Goal: Use online tool/utility: Utilize a website feature to perform a specific function

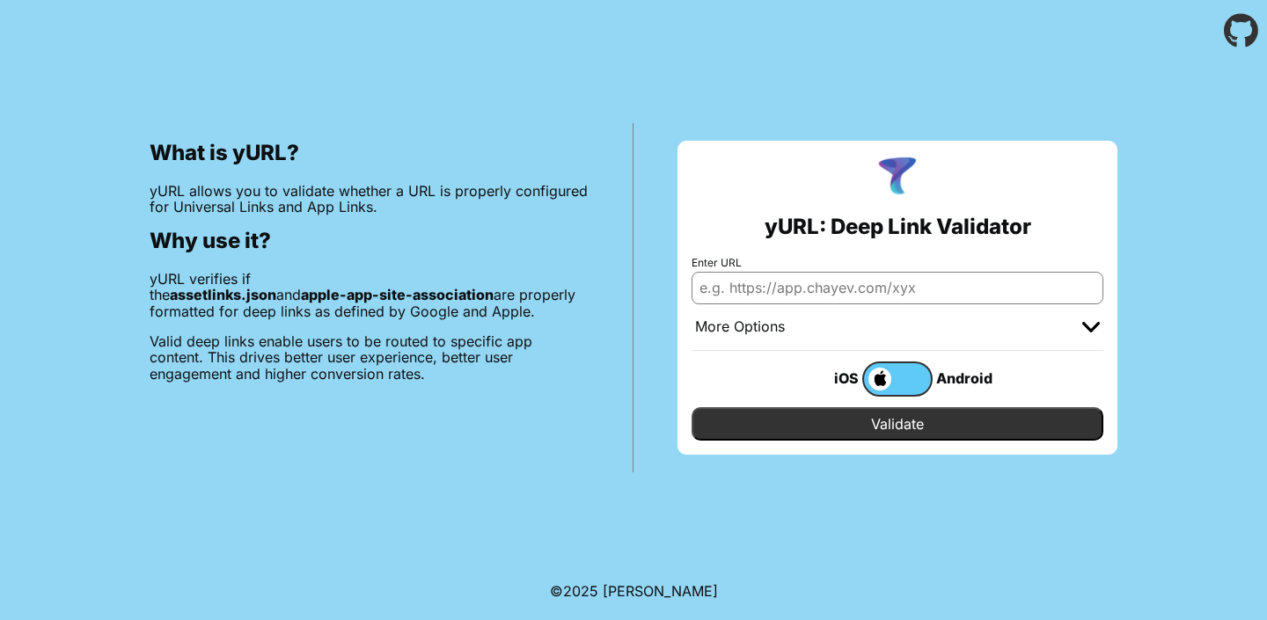
click at [740, 291] on input "Enter URL" at bounding box center [898, 288] width 412 height 32
paste input "[URL][DOMAIN_NAME]"
type input "[URL][DOMAIN_NAME]"
click at [891, 430] on input "Validate" at bounding box center [898, 423] width 412 height 33
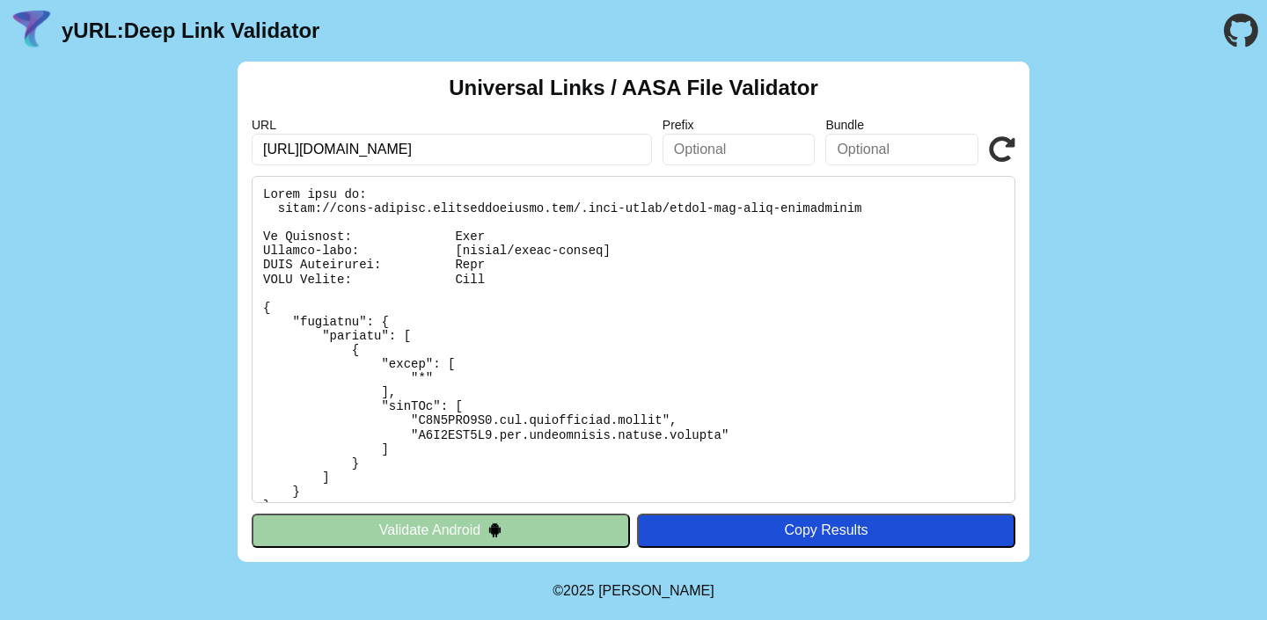
click at [892, 151] on input "text" at bounding box center [901, 150] width 153 height 32
drag, startPoint x: 501, startPoint y: 431, endPoint x: 721, endPoint y: 436, distance: 219.1
click at [721, 436] on pre at bounding box center [634, 339] width 764 height 327
copy pre "com.headversity.mobile.staging"
click at [878, 151] on input "text" at bounding box center [901, 150] width 153 height 32
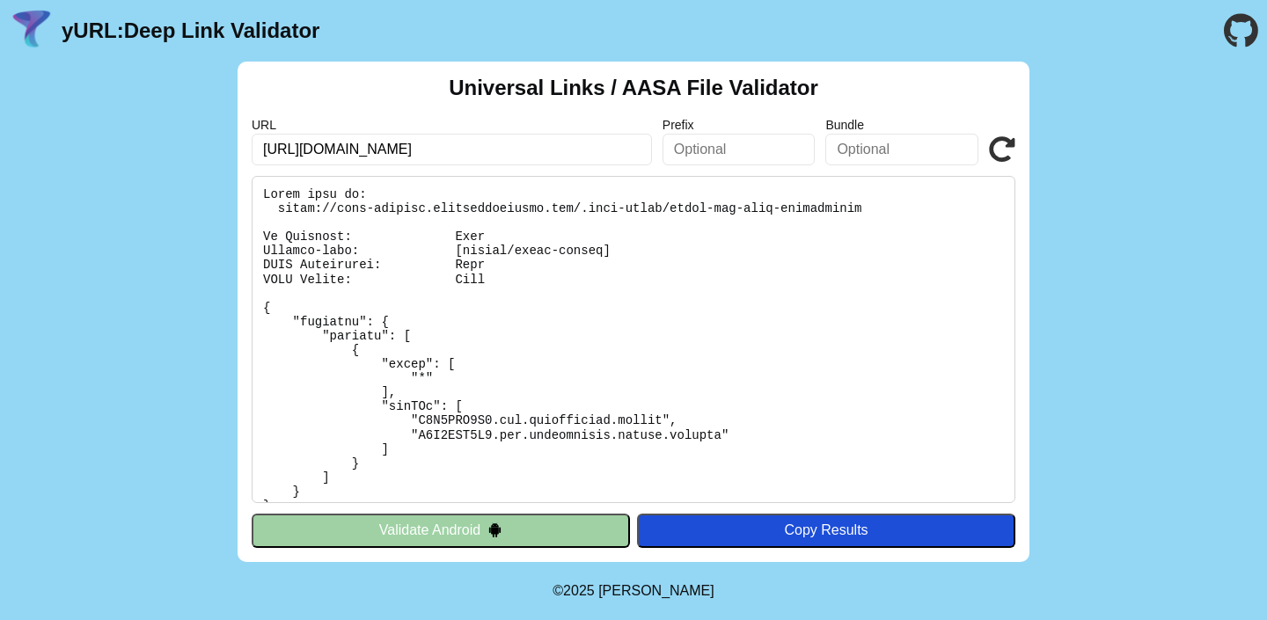
paste input "com.headversity.mobile.staging"
type input "com.headversity.mobile.staging"
click at [1004, 157] on icon at bounding box center [1002, 149] width 26 height 26
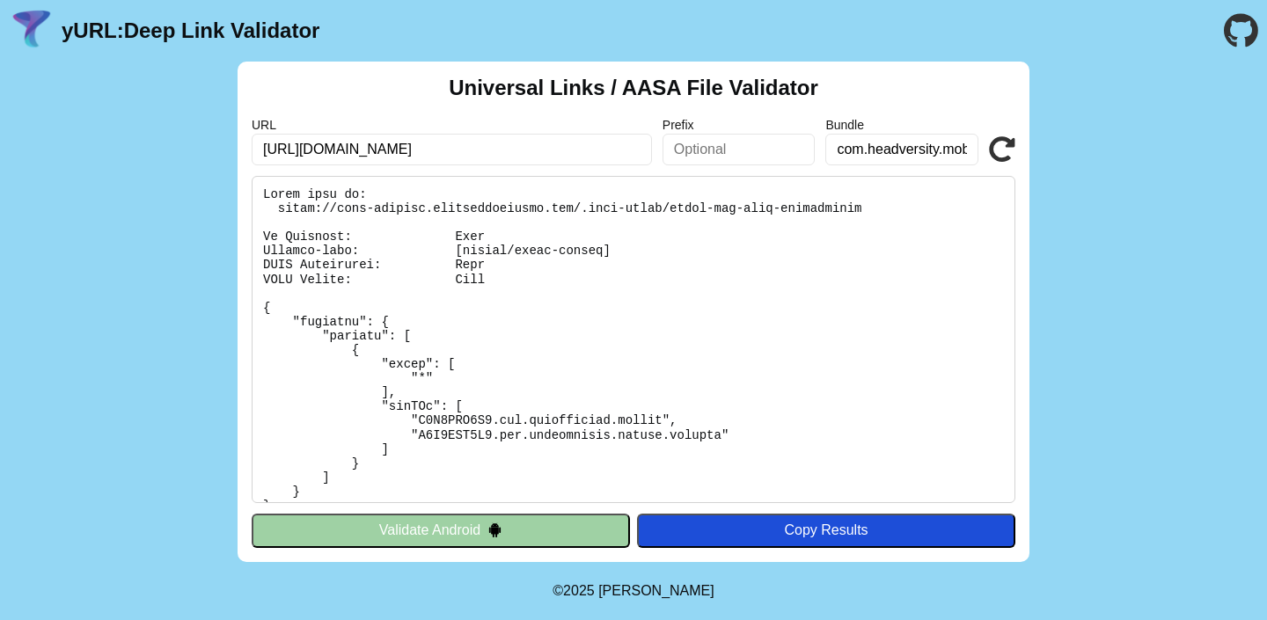
click at [89, 261] on div "Universal Links / AASA File Validator URL https://apps-staging.headversitytest.…" at bounding box center [633, 312] width 1267 height 501
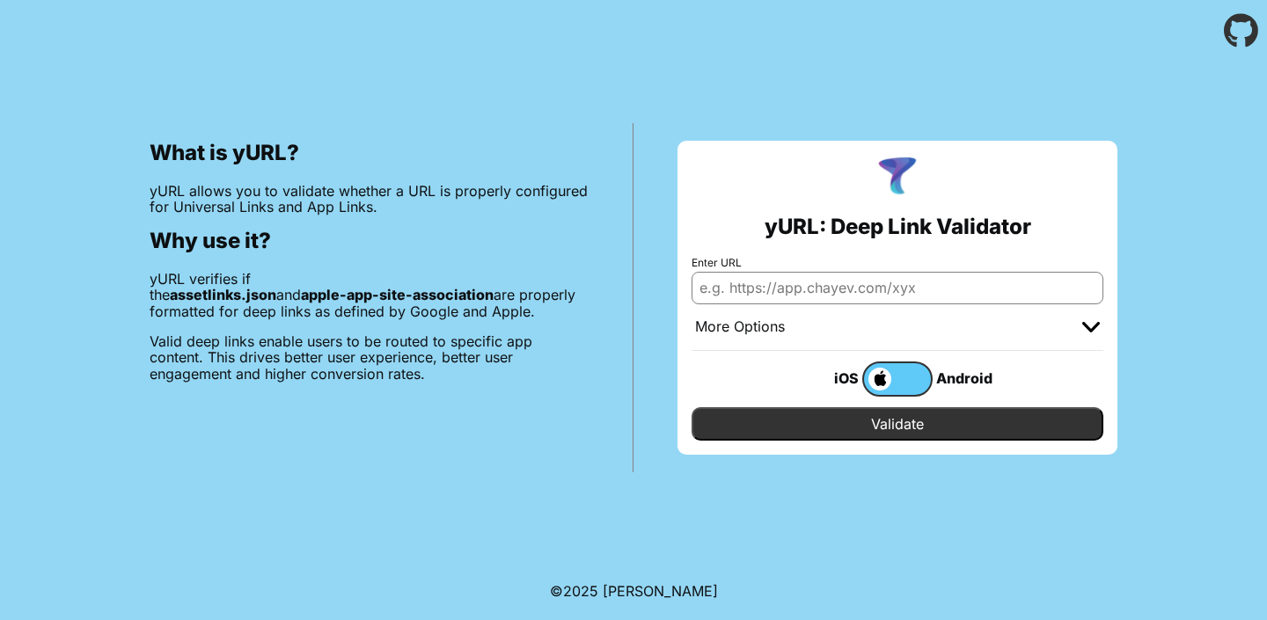
click at [880, 289] on input "Enter URL" at bounding box center [898, 288] width 412 height 32
paste input "[DOMAIN_NAME]"
type input "[DOMAIN_NAME]"
click at [874, 421] on input "Validate" at bounding box center [898, 423] width 412 height 33
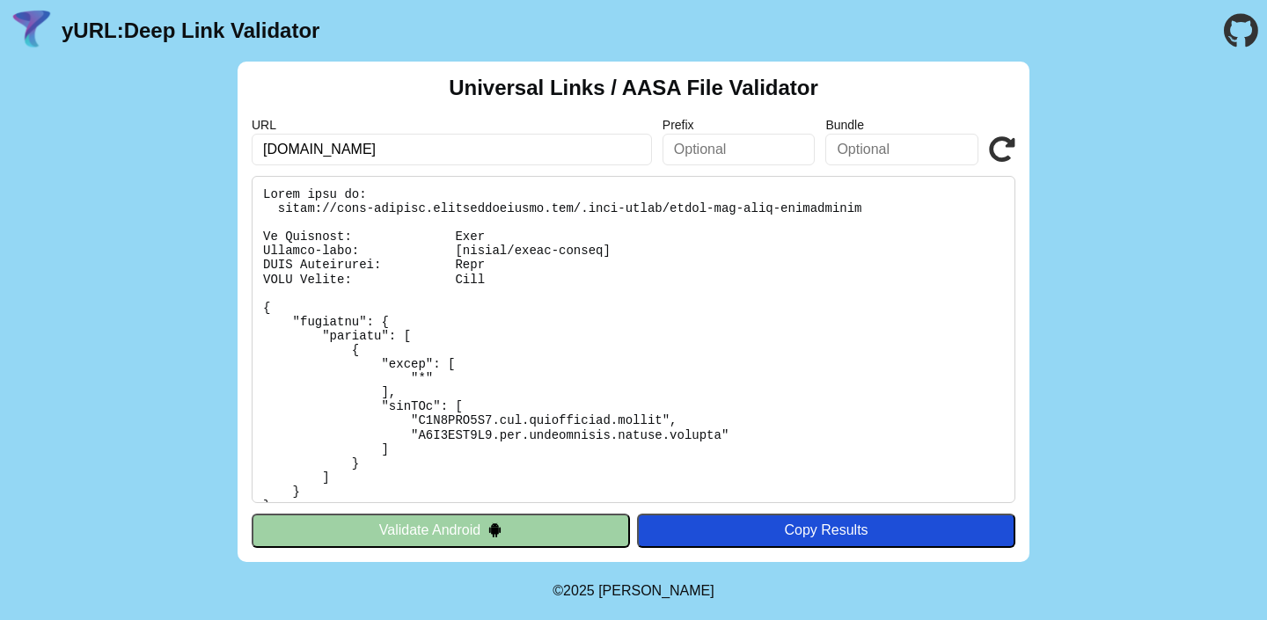
click at [92, 254] on div "Universal Links / AASA File Validator URL apps-staging.headversitytest.com Pref…" at bounding box center [633, 312] width 1267 height 501
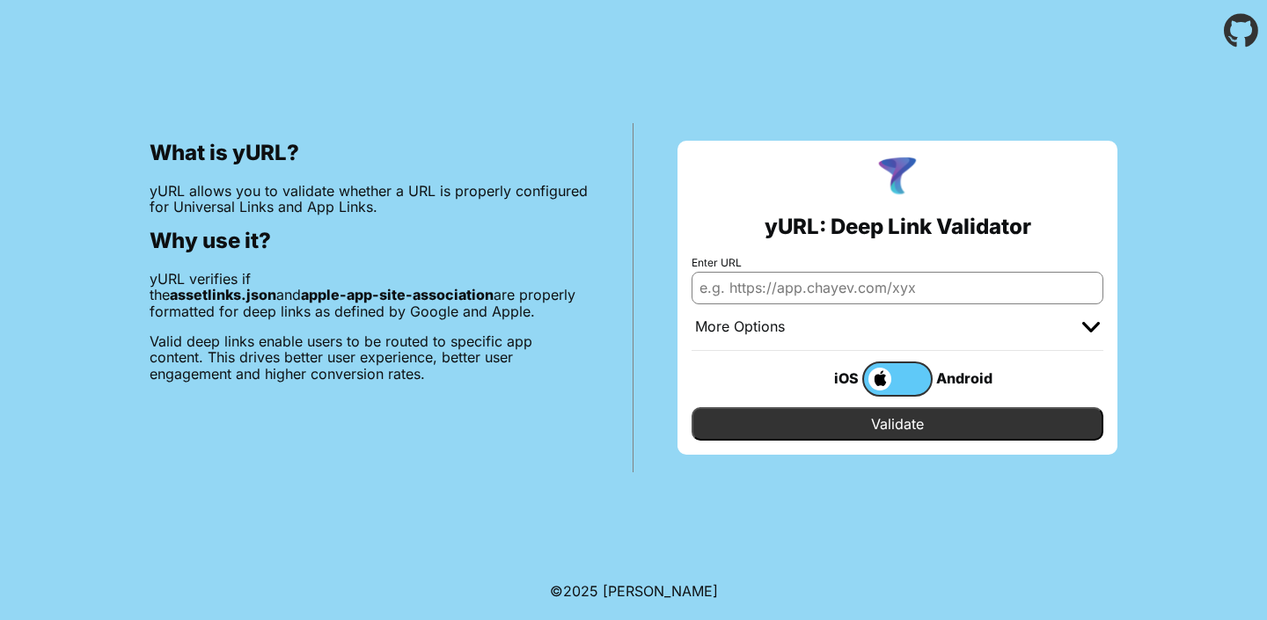
click at [878, 288] on input "Enter URL" at bounding box center [898, 288] width 412 height 32
paste input "[DOMAIN_NAME]"
type input "[DOMAIN_NAME]"
click at [824, 419] on input "Validate" at bounding box center [898, 423] width 412 height 33
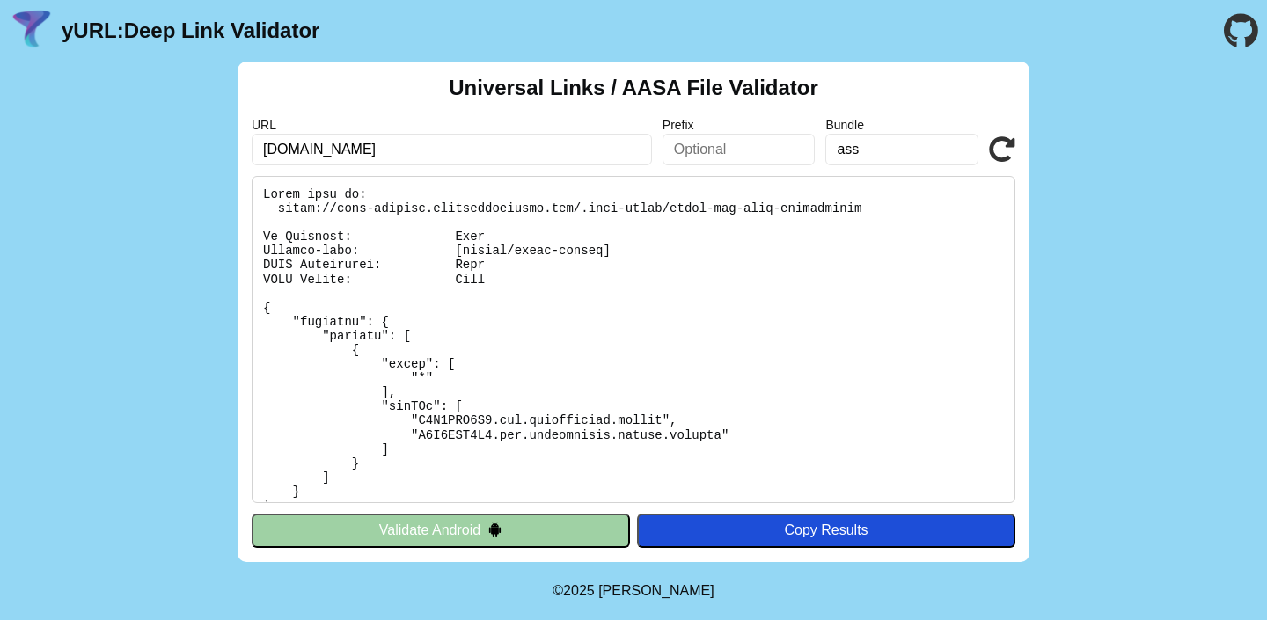
click at [1004, 144] on icon at bounding box center [1002, 149] width 26 height 26
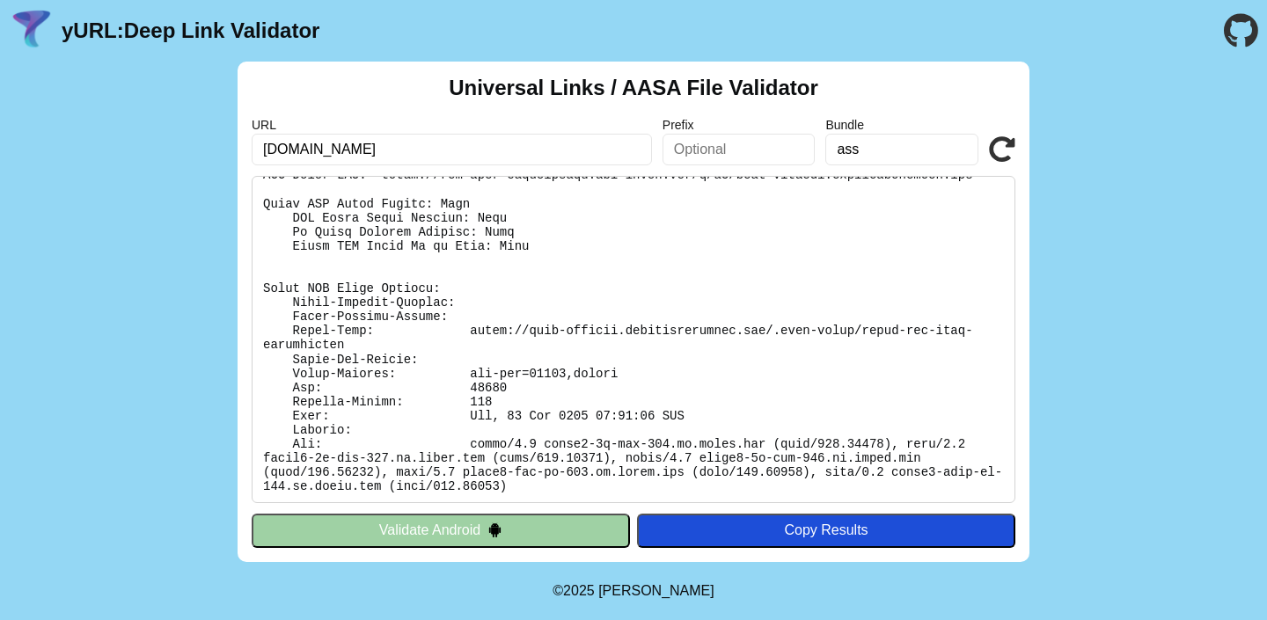
scroll to position [375, 0]
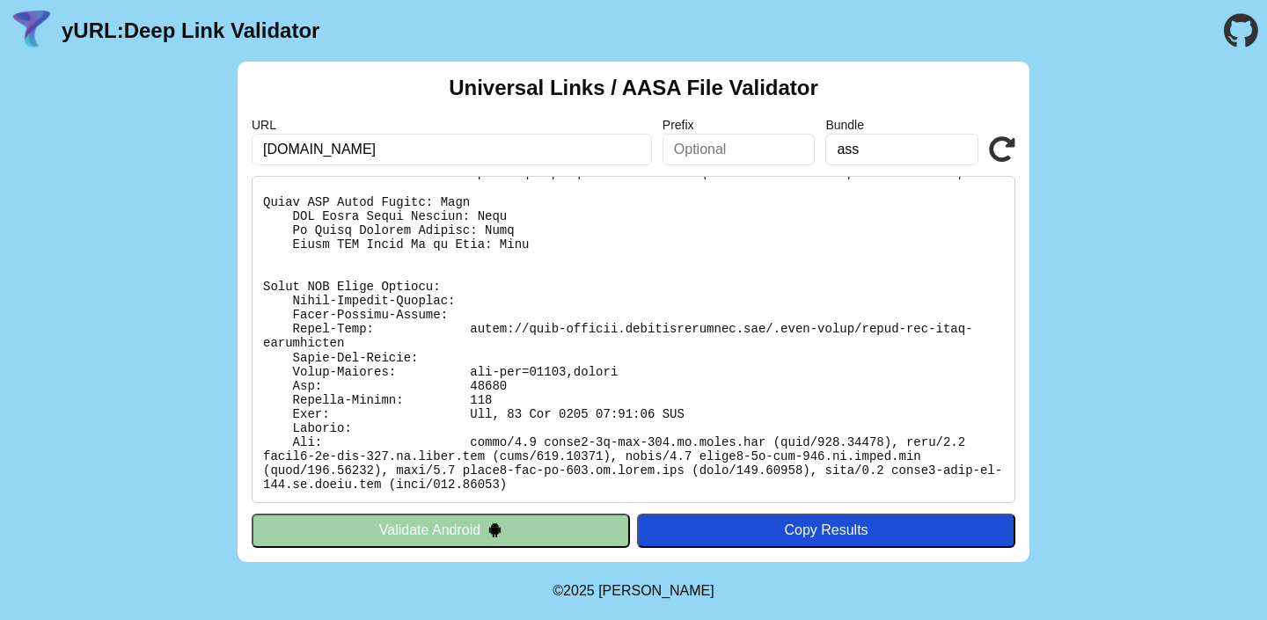
click at [837, 157] on input "ass" at bounding box center [901, 150] width 153 height 32
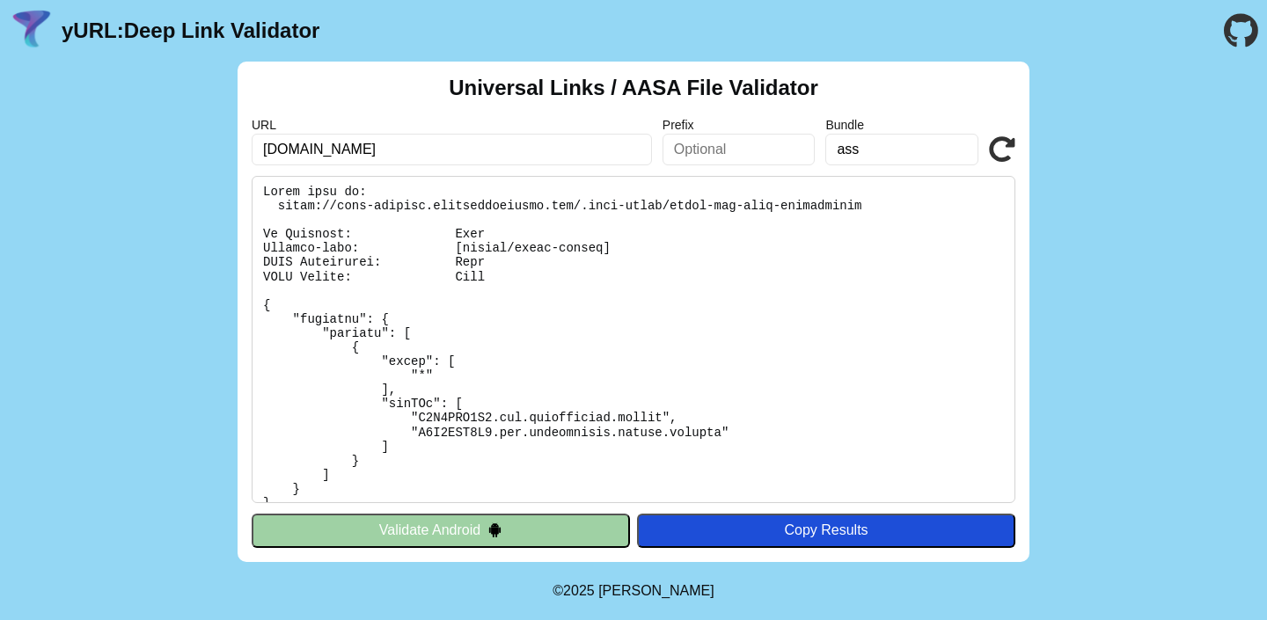
scroll to position [0, 0]
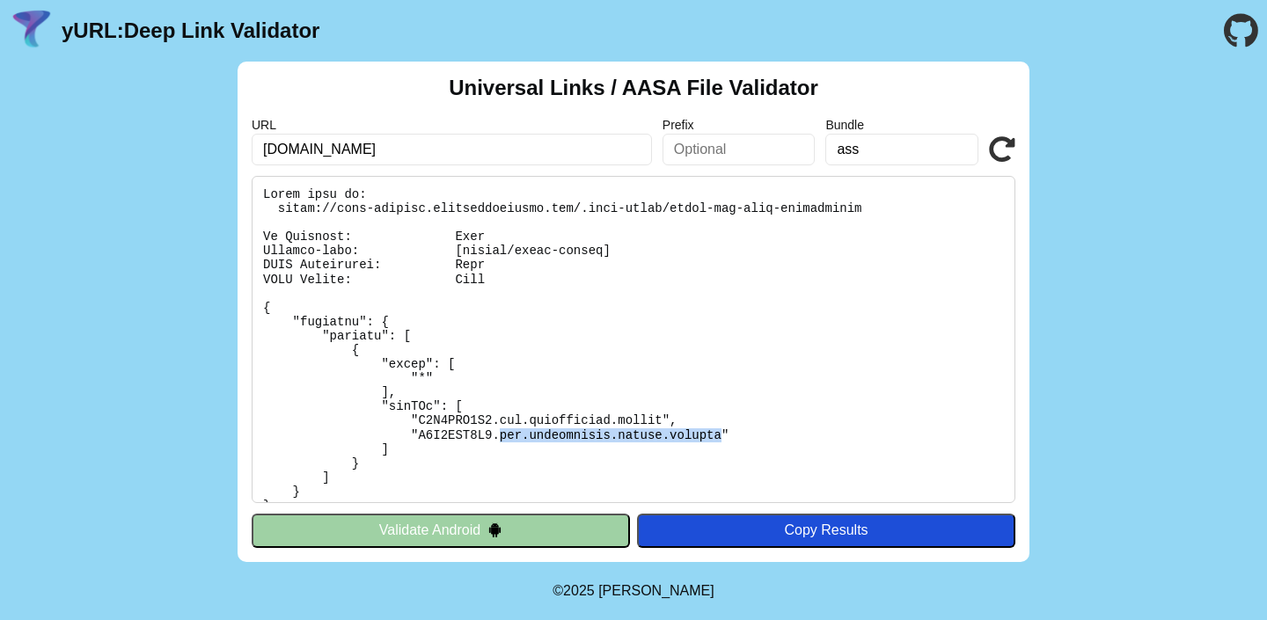
drag, startPoint x: 502, startPoint y: 435, endPoint x: 720, endPoint y: 436, distance: 217.3
click at [720, 436] on pre at bounding box center [634, 339] width 764 height 327
copy pre "com.headversity.mobile.staging"
click at [867, 145] on input "ass" at bounding box center [901, 150] width 153 height 32
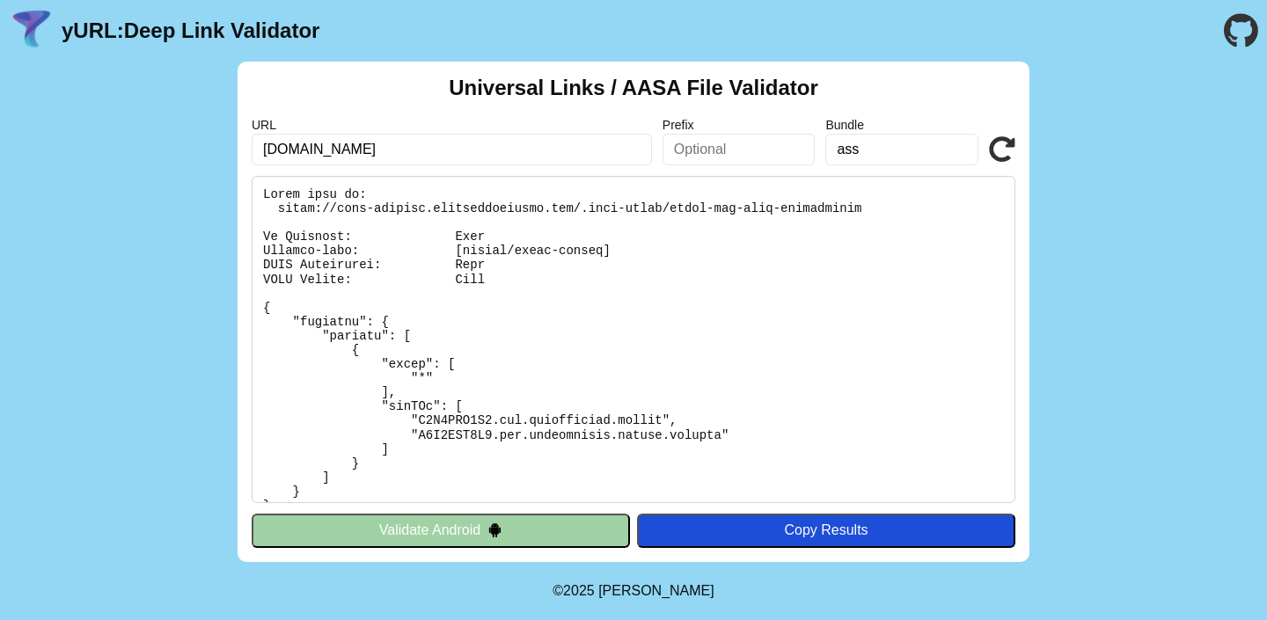
click at [867, 145] on input "ass" at bounding box center [901, 150] width 153 height 32
paste input "com.headversity.mobile.staging"
type input "com.headversity.mobile.staging"
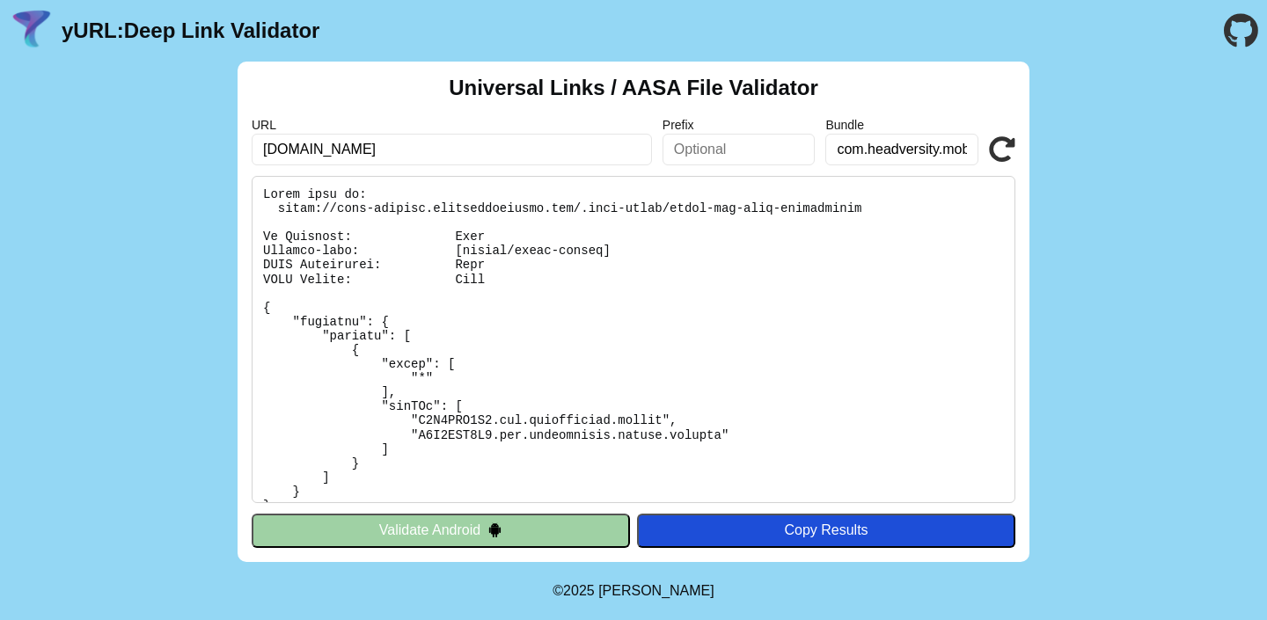
click at [446, 421] on pre at bounding box center [634, 339] width 764 height 327
click at [445, 421] on pre at bounding box center [634, 339] width 764 height 327
copy pre "B8U8ALB2V2"
click at [712, 153] on input "text" at bounding box center [739, 150] width 153 height 32
paste input "B8U8ALB2V2"
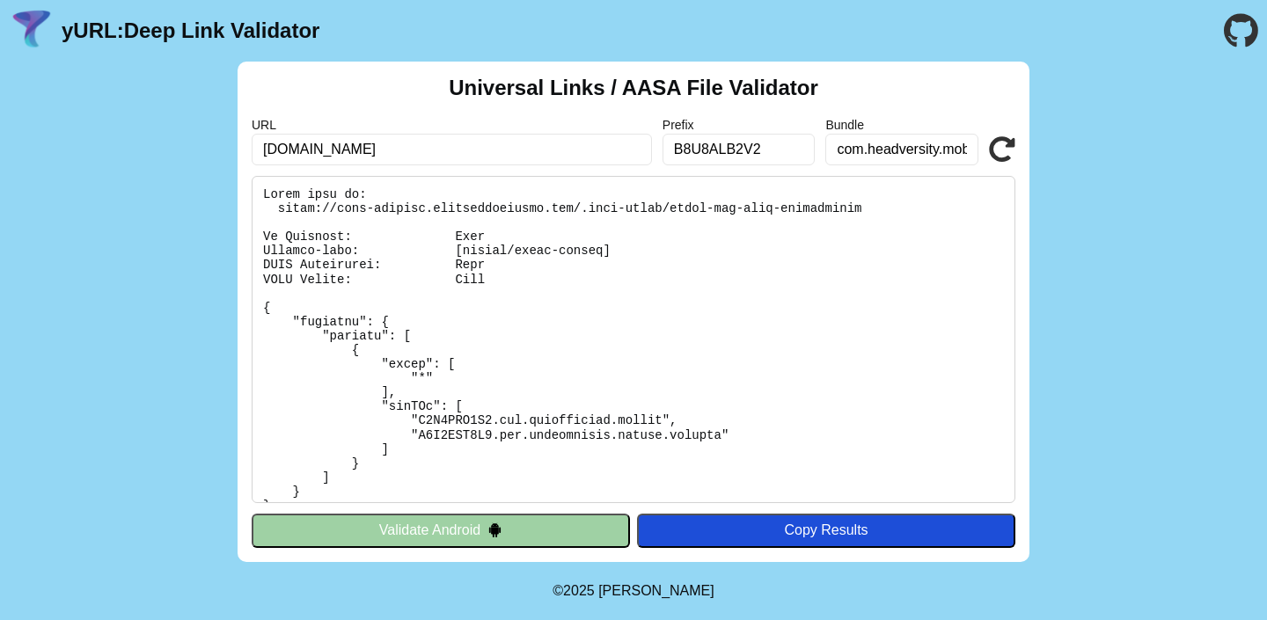
type input "B8U8ALB2V2"
click at [1007, 147] on icon at bounding box center [1002, 149] width 26 height 26
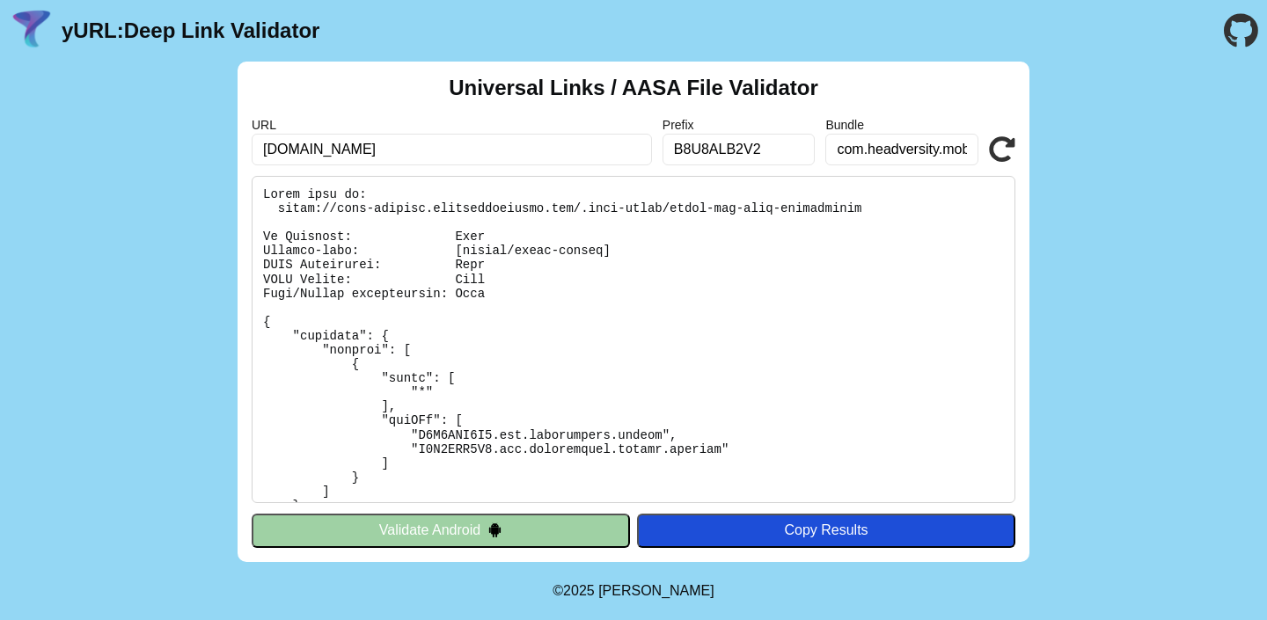
click at [1007, 147] on icon at bounding box center [1002, 149] width 26 height 26
click at [798, 150] on input "B8U8ALB2V2" at bounding box center [739, 150] width 153 height 32
type input "B8U8ALB2V2dsad"
click at [1007, 146] on icon at bounding box center [1002, 149] width 26 height 26
click at [799, 149] on input "B8U8ALB2V2dsad" at bounding box center [739, 150] width 153 height 32
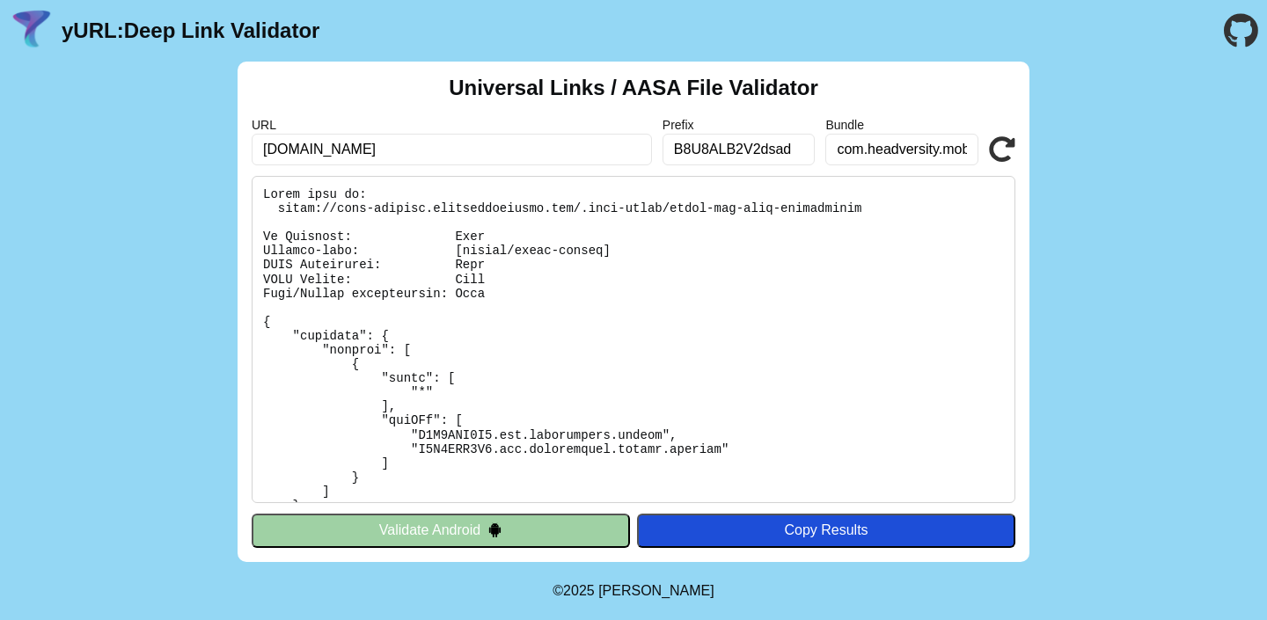
drag, startPoint x: 763, startPoint y: 148, endPoint x: 852, endPoint y: 143, distance: 89.0
click at [852, 143] on div "URL [DOMAIN_NAME] Prefix B8U8ALB2V2dsad Bundle com.headversity.mobile.staging V…" at bounding box center [634, 142] width 764 height 48
type input "B8U8ALB2V2"
click at [999, 157] on icon at bounding box center [1002, 149] width 26 height 26
click at [742, 153] on input "B8U8ALB2V2" at bounding box center [739, 150] width 153 height 32
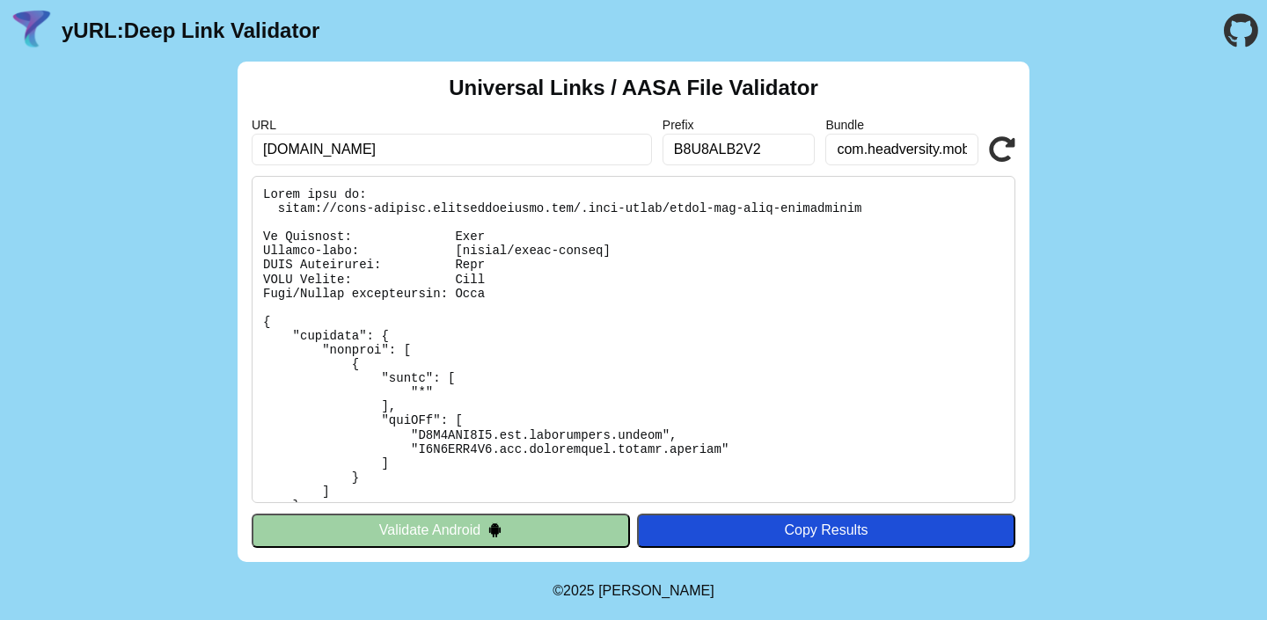
click at [742, 153] on input "B8U8ALB2V2" at bounding box center [739, 150] width 153 height 32
click at [999, 151] on icon at bounding box center [1002, 149] width 26 height 26
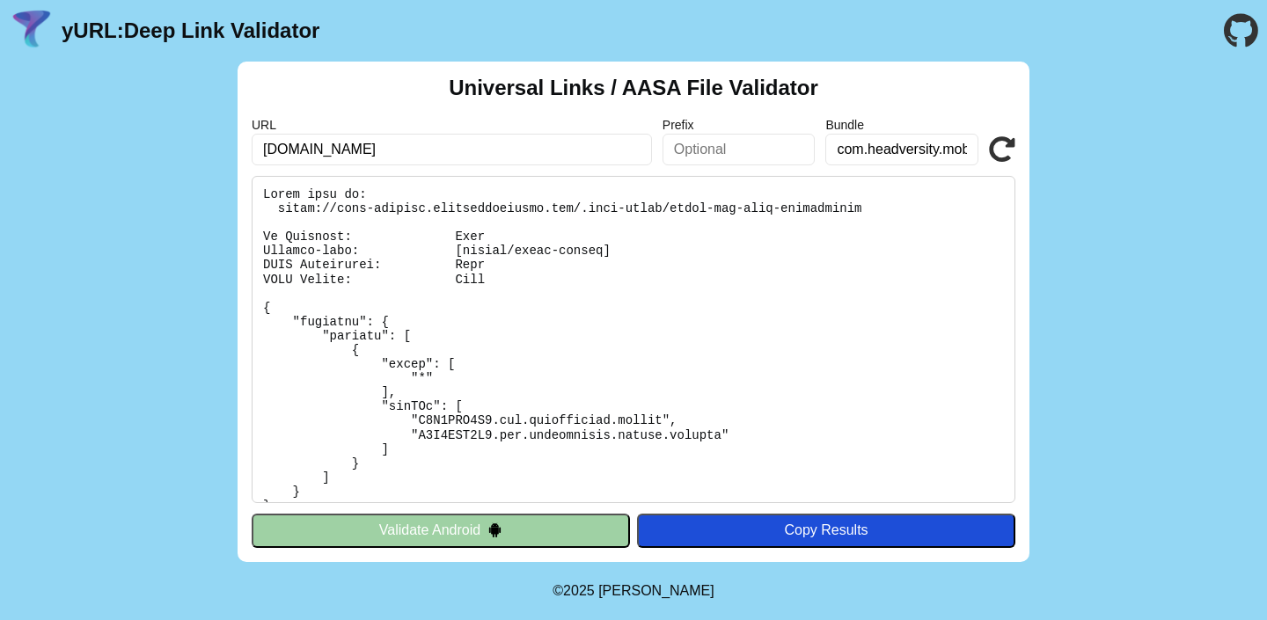
click at [777, 156] on input "text" at bounding box center [739, 150] width 153 height 32
paste input "B8U8ALB2V2"
type input "B8U8ALB2V2"
click at [681, 273] on pre at bounding box center [634, 339] width 764 height 327
click at [994, 135] on div "URL [DOMAIN_NAME] Prefix B8U8ALB2V2 Bundle com.headversity.mobile.staging Valid…" at bounding box center [634, 142] width 764 height 48
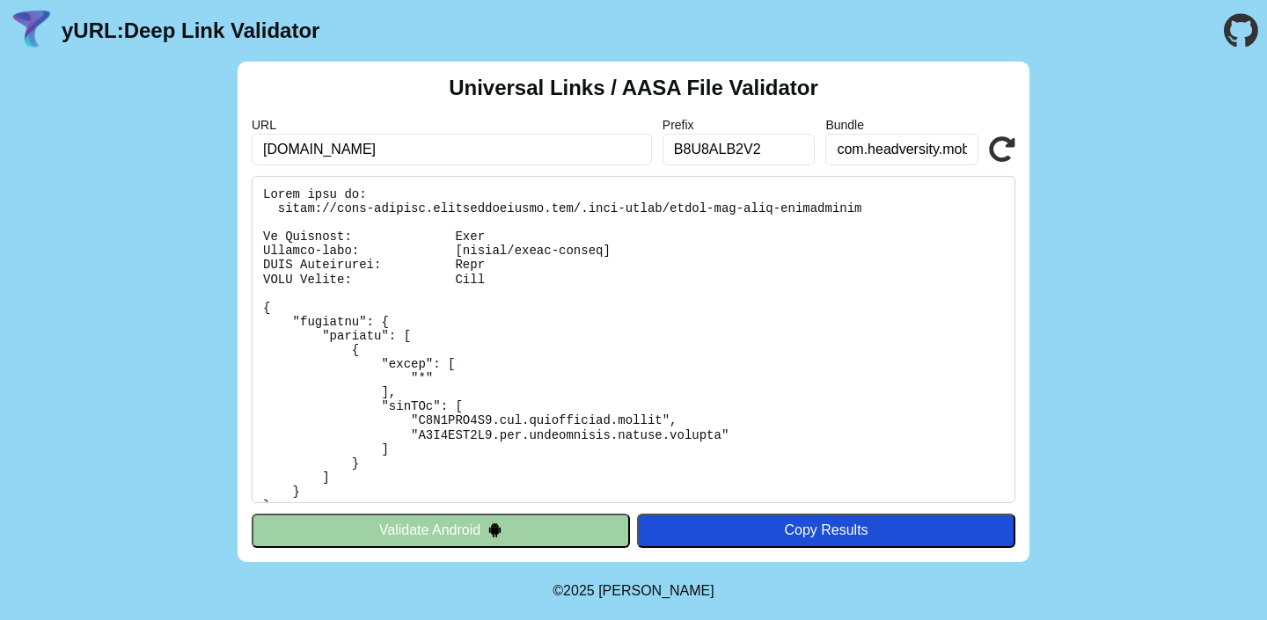
click at [997, 140] on icon at bounding box center [1002, 149] width 26 height 26
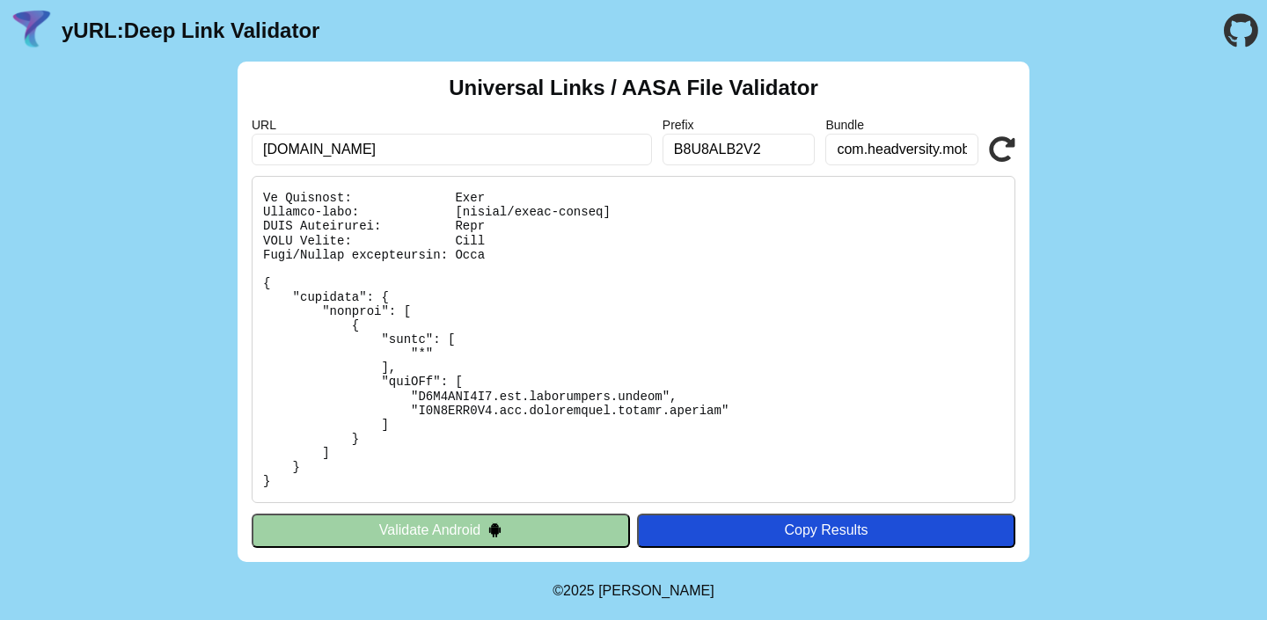
scroll to position [389, 0]
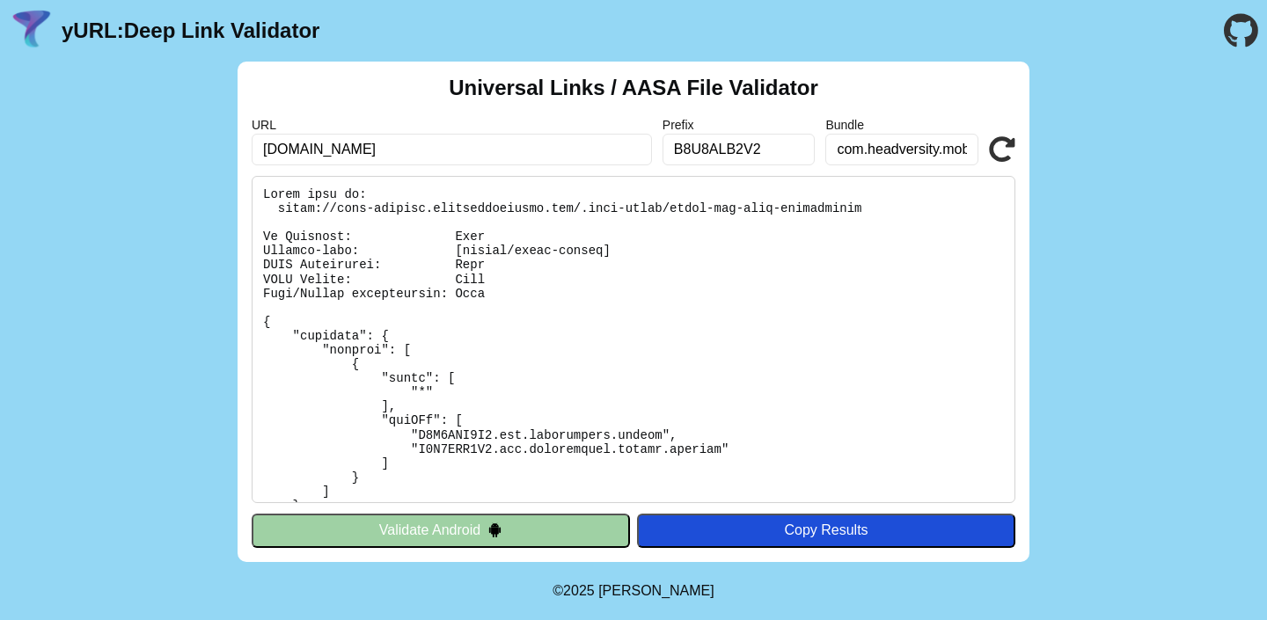
click at [404, 37] on header "yURL: Deep Link Validator" at bounding box center [633, 31] width 1267 height 62
click at [1004, 157] on icon at bounding box center [1002, 149] width 26 height 26
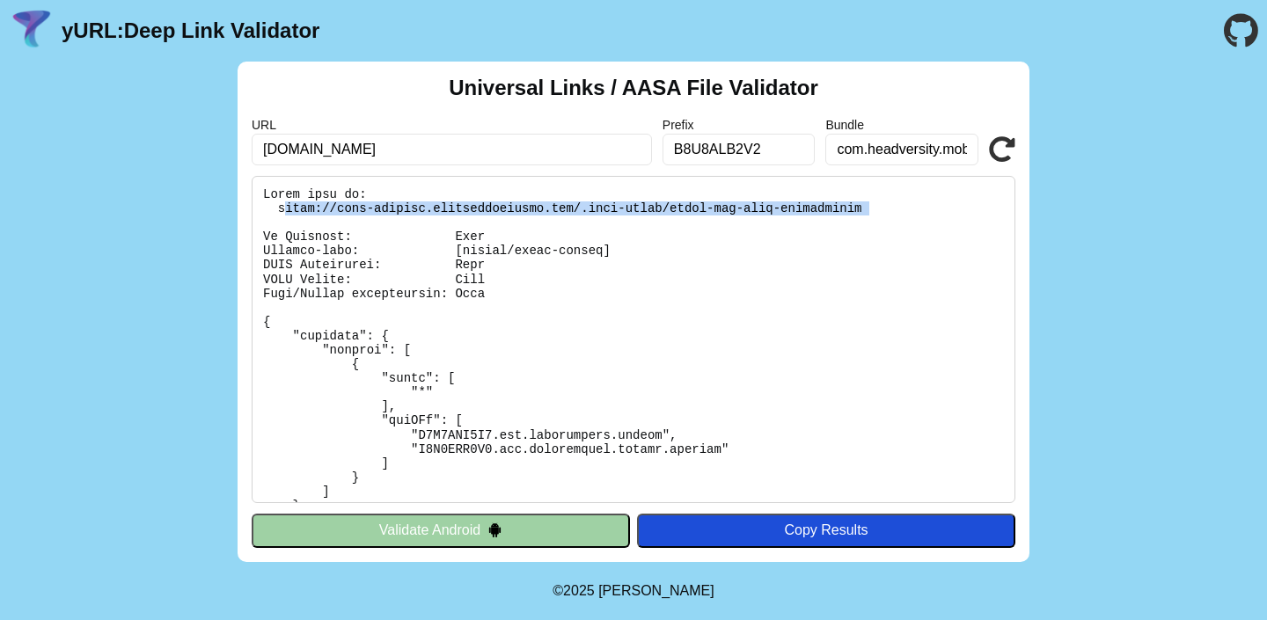
drag, startPoint x: 285, startPoint y: 210, endPoint x: 650, endPoint y: 160, distance: 368.6
click at [693, 227] on pre at bounding box center [634, 339] width 764 height 327
click at [743, 211] on pre at bounding box center [634, 339] width 764 height 327
drag, startPoint x: 883, startPoint y: 202, endPoint x: 277, endPoint y: 207, distance: 606.2
click at [277, 207] on pre at bounding box center [634, 339] width 764 height 327
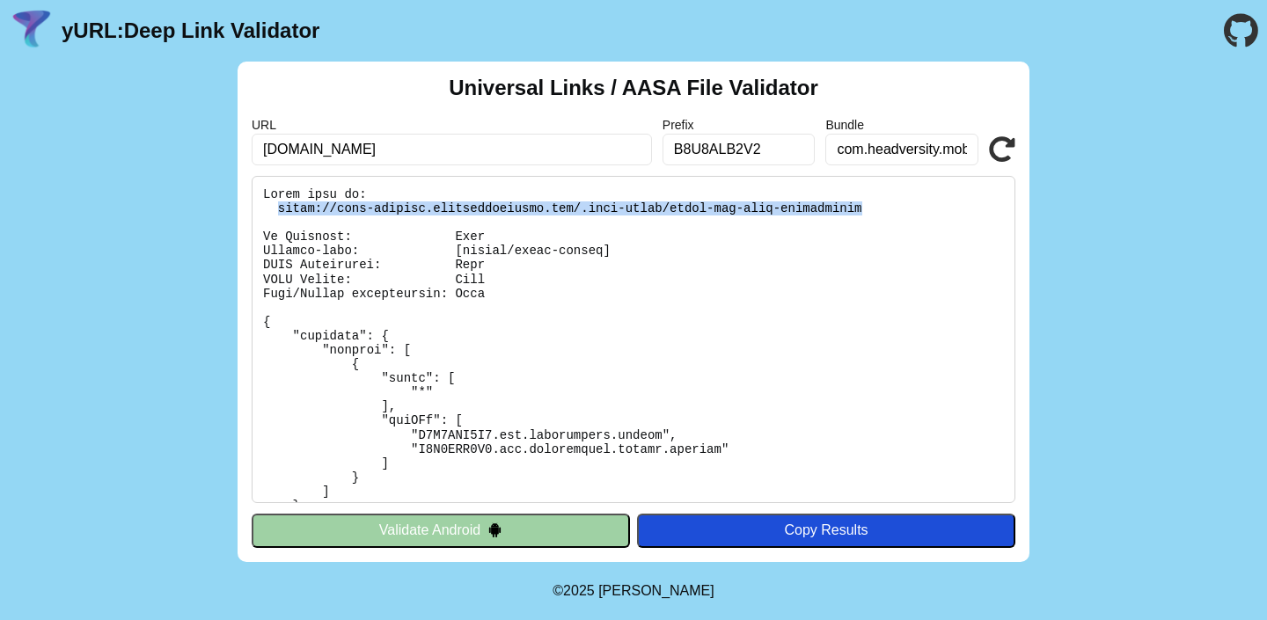
copy pre "[URL][DOMAIN_NAME]"
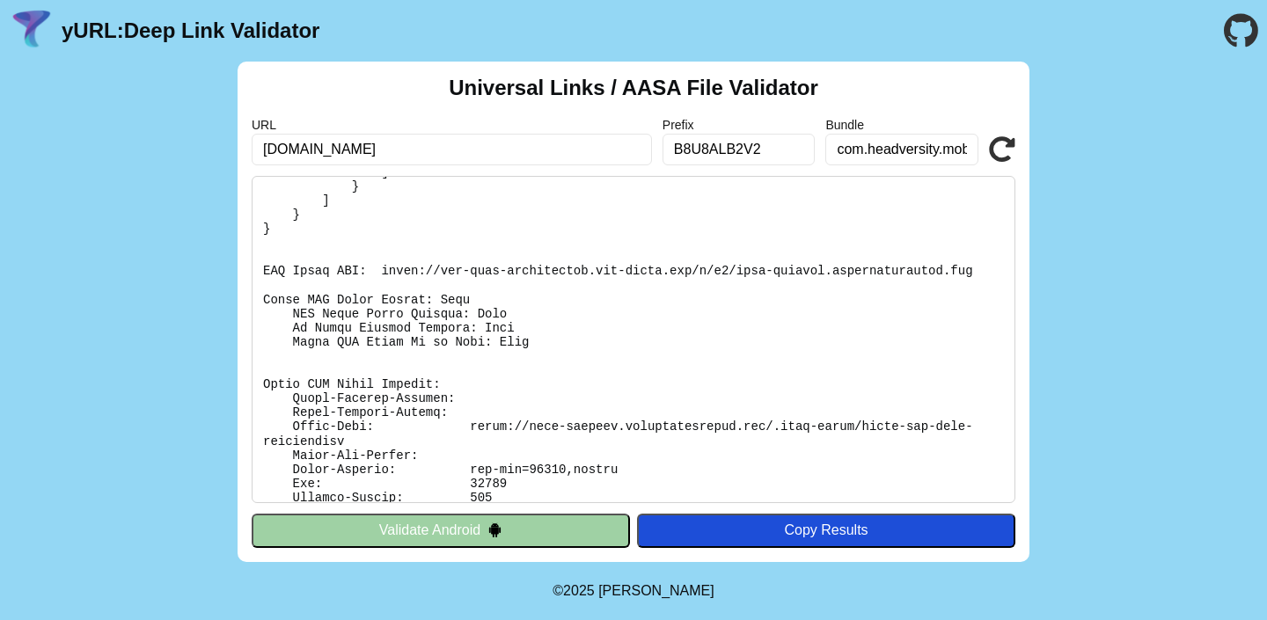
scroll to position [389, 0]
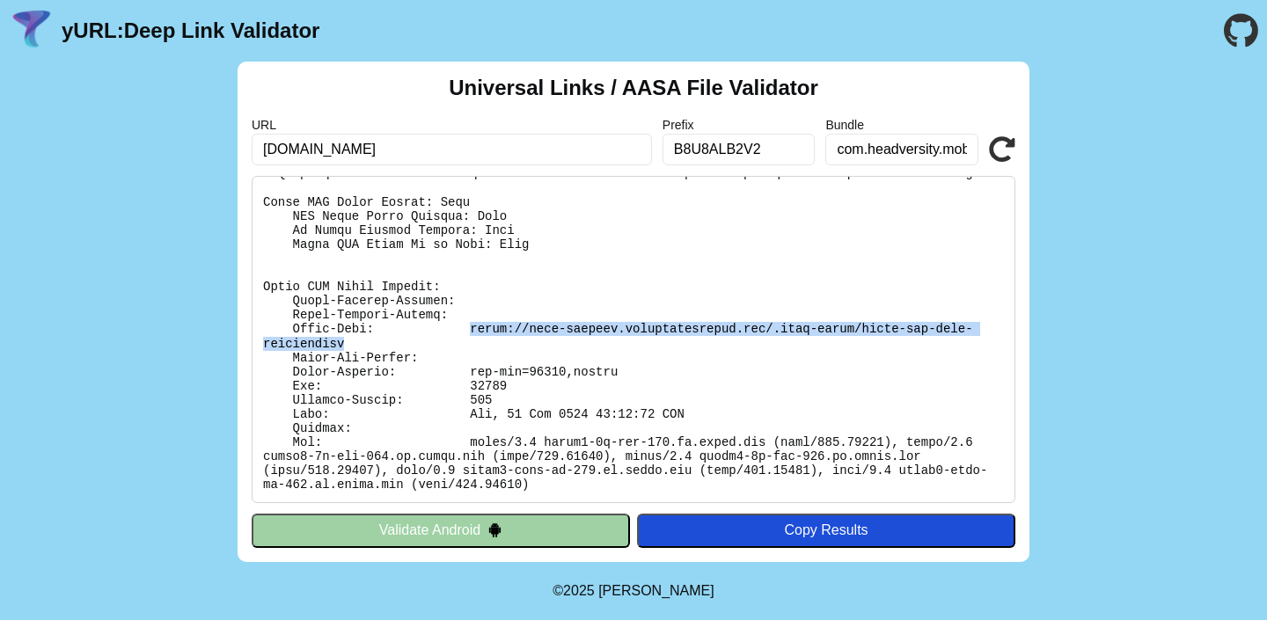
drag, startPoint x: 472, startPoint y: 327, endPoint x: 952, endPoint y: 343, distance: 479.8
click at [952, 343] on pre at bounding box center [634, 339] width 764 height 327
copy pre "[URL][DOMAIN_NAME]"
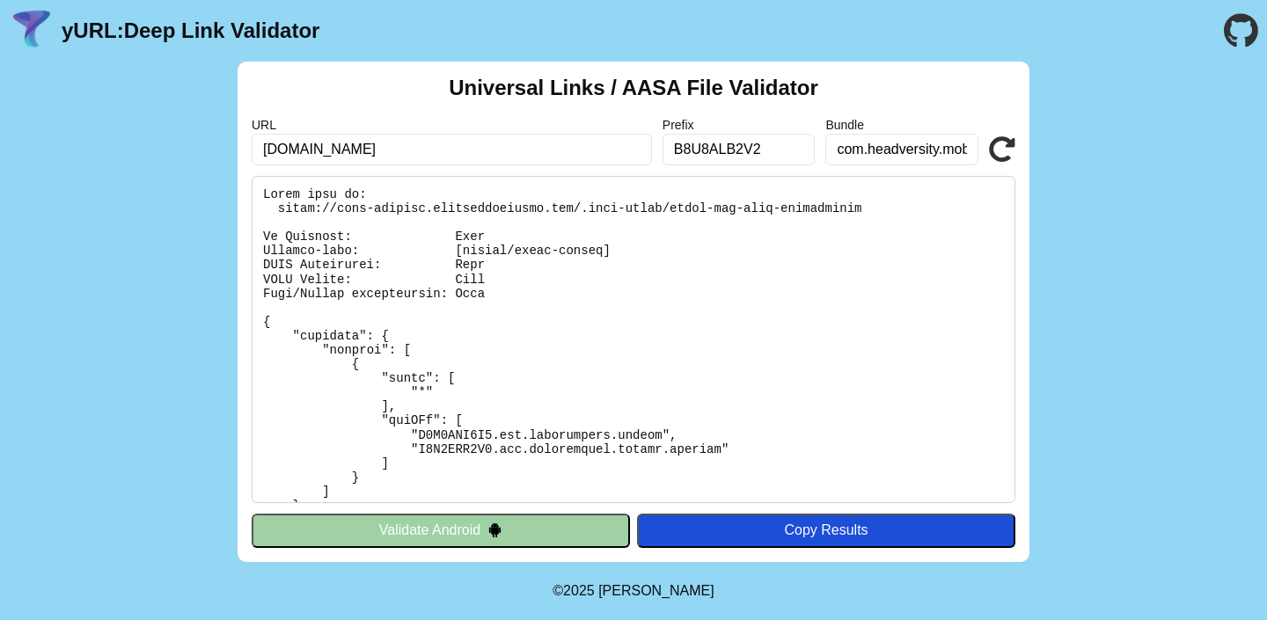
scroll to position [389, 0]
